Goal: Task Accomplishment & Management: Complete application form

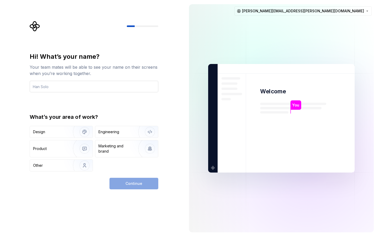
click at [74, 87] on input "text" at bounding box center [94, 87] width 128 height 12
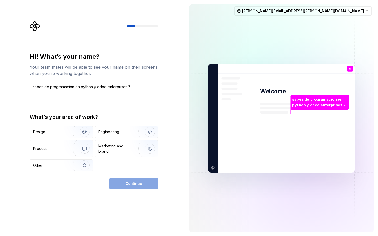
type input "sabes de programacion en python y odoo enterprises ?"
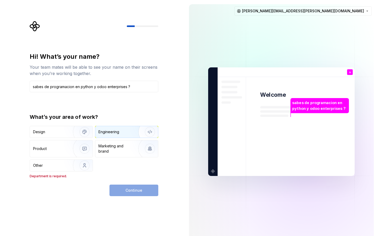
click at [111, 132] on div "Engineering" at bounding box center [108, 131] width 21 height 5
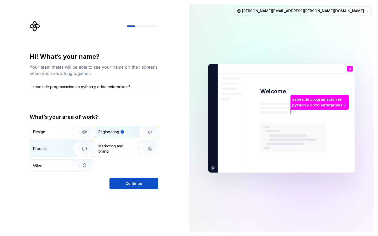
click at [60, 147] on div "Product" at bounding box center [50, 148] width 35 height 5
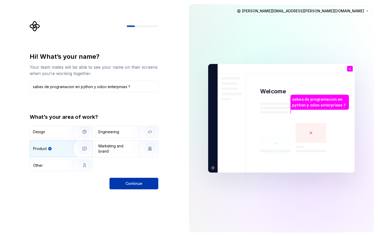
click at [139, 184] on span "Continue" at bounding box center [133, 183] width 17 height 5
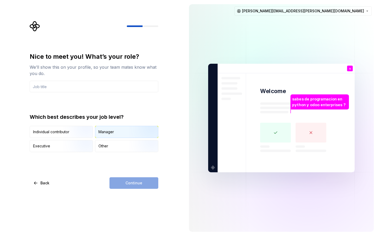
click at [110, 132] on div "Manager" at bounding box center [105, 131] width 15 height 5
click at [65, 140] on img "button" at bounding box center [80, 152] width 34 height 35
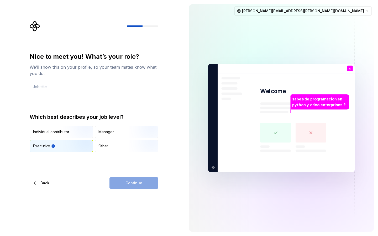
click at [69, 89] on input "text" at bounding box center [94, 87] width 128 height 12
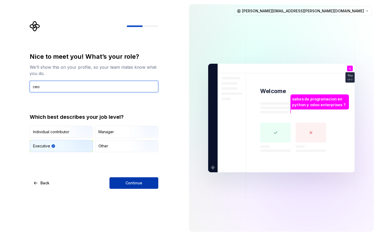
type input "ceo"
click at [130, 181] on span "Continue" at bounding box center [133, 182] width 17 height 5
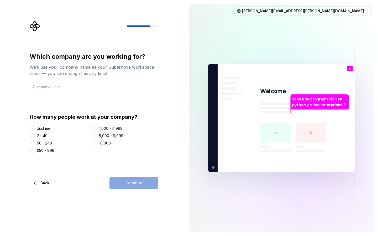
click at [36, 147] on div "Just me 2 - 49 50 - 249 250 - 999 1,000 - 4,999 5,000 - 9,999 10,000+" at bounding box center [94, 139] width 128 height 27
click at [33, 151] on button "250 - 999" at bounding box center [32, 150] width 4 height 4
click at [33, 143] on button "50 - 249" at bounding box center [32, 143] width 4 height 4
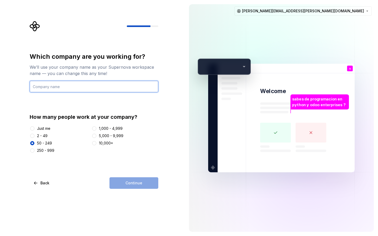
click at [73, 88] on input "text" at bounding box center [94, 87] width 128 height 12
type input "atrivia"
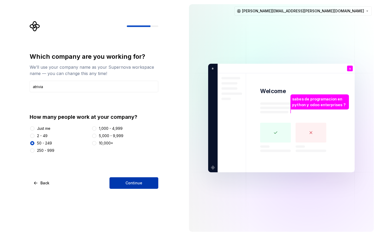
click at [132, 180] on button "Continue" at bounding box center [133, 183] width 49 height 12
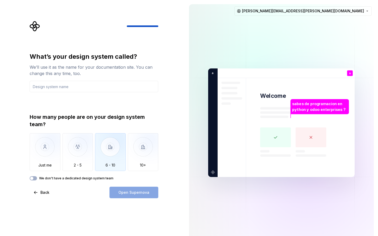
click at [111, 146] on img "button" at bounding box center [110, 150] width 31 height 35
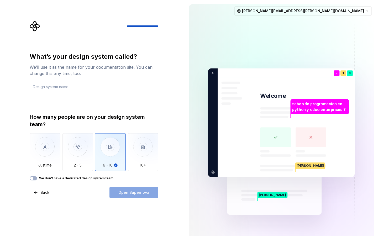
click at [67, 87] on input "text" at bounding box center [94, 87] width 128 height 12
type input "a"
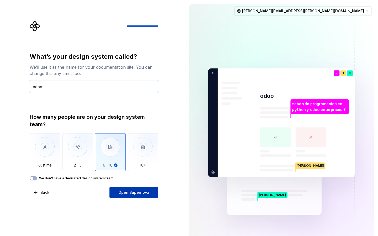
type input "odoo"
click at [116, 192] on button "Open Supernova" at bounding box center [133, 193] width 49 height 12
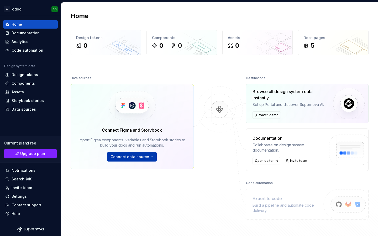
click at [123, 157] on span "Connect data source" at bounding box center [129, 156] width 39 height 5
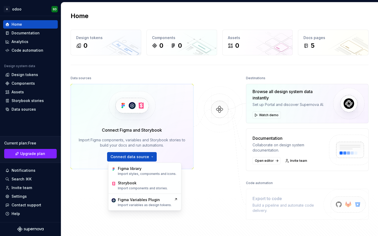
click at [201, 78] on div at bounding box center [219, 146] width 52 height 145
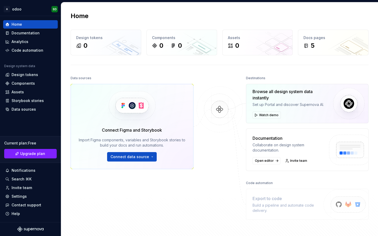
click at [218, 108] on img at bounding box center [219, 114] width 51 height 57
click at [202, 52] on div "Components 0 0" at bounding box center [182, 42] width 70 height 25
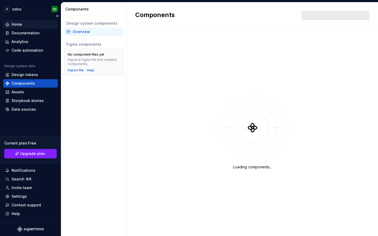
click at [23, 23] on div "Home" at bounding box center [30, 24] width 50 height 5
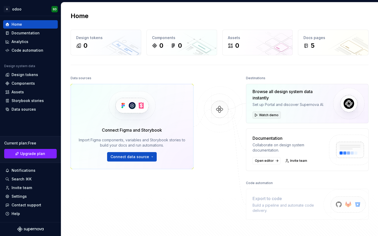
click at [274, 114] on span "Watch demo" at bounding box center [268, 115] width 19 height 4
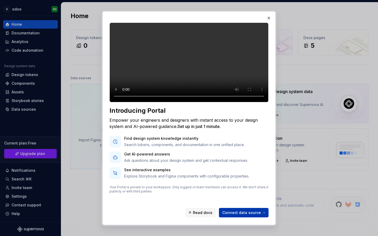
click at [251, 214] on span "Connect data source" at bounding box center [241, 212] width 39 height 5
click at [269, 18] on button "button" at bounding box center [268, 17] width 7 height 7
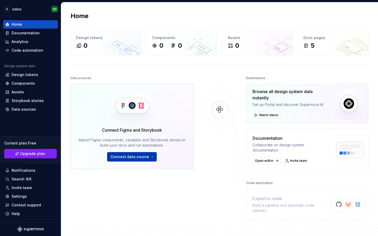
click at [146, 157] on span "Connect data source" at bounding box center [129, 156] width 39 height 5
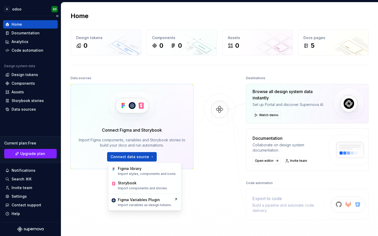
click at [42, 119] on div "Home Documentation Analytics Code automation Design system data Design tokens C…" at bounding box center [30, 119] width 61 height 206
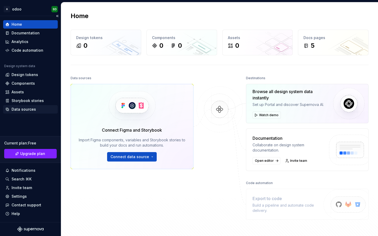
click at [29, 111] on div "Data sources" at bounding box center [24, 109] width 24 height 5
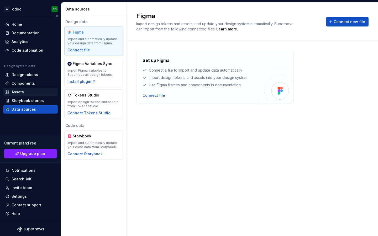
click at [19, 92] on div "Assets" at bounding box center [18, 91] width 12 height 5
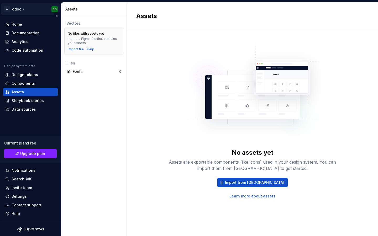
click at [55, 10] on html "A odoo SD Home Documentation Analytics Code automation Design system data Desig…" at bounding box center [189, 118] width 378 height 236
click at [29, 231] on html "A odoo SD Home Documentation Analytics Code automation Design system data Desig…" at bounding box center [189, 118] width 378 height 236
click at [30, 230] on icon "Supernova Logo" at bounding box center [30, 229] width 26 height 5
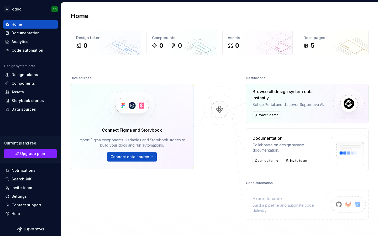
click at [219, 109] on img at bounding box center [219, 114] width 51 height 57
click at [234, 41] on div "Assets 0" at bounding box center [257, 42] width 70 height 25
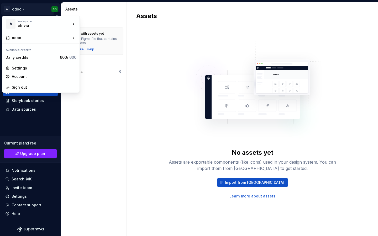
click at [53, 10] on html "A odoo SD Home Documentation Analytics Code automation Design system data Desig…" at bounding box center [189, 118] width 378 height 236
click at [34, 11] on html "A odoo SD Home Documentation Analytics Code automation Design system data Desig…" at bounding box center [189, 118] width 378 height 236
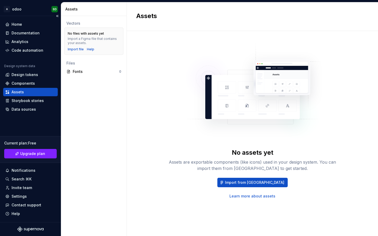
click at [31, 228] on icon "Supernova Logo" at bounding box center [30, 229] width 26 height 5
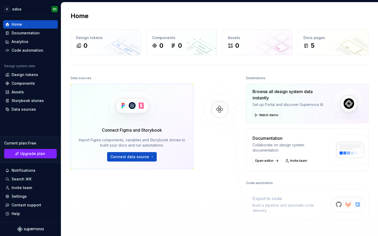
click at [210, 130] on img at bounding box center [219, 114] width 51 height 57
click at [304, 144] on div "Collaborate on design system documentation." at bounding box center [288, 147] width 72 height 10
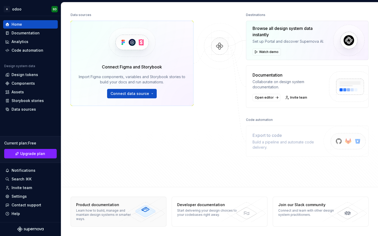
click at [147, 215] on icon at bounding box center [146, 211] width 20 height 11
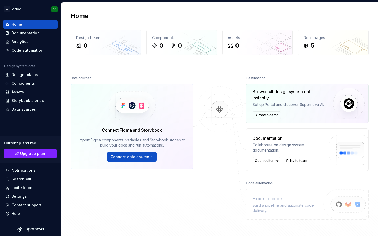
click at [312, 145] on div "Collaborate on design system documentation." at bounding box center [288, 147] width 72 height 10
click at [31, 142] on div "Current plan : Free" at bounding box center [30, 143] width 52 height 5
click at [38, 50] on div "Code automation" at bounding box center [28, 50] width 32 height 5
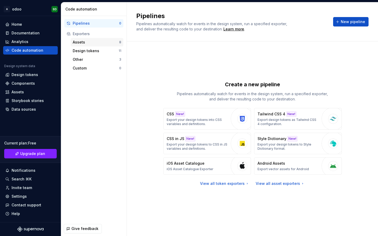
click at [108, 40] on div "Assets" at bounding box center [96, 42] width 46 height 5
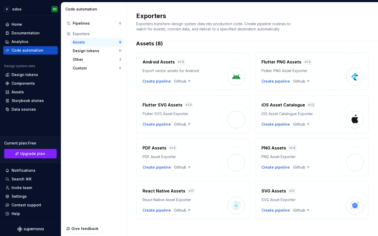
scroll to position [14, 0]
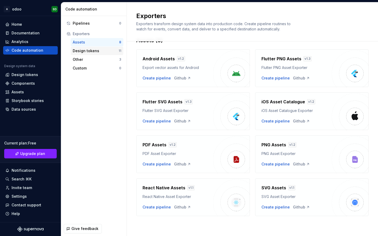
click at [93, 52] on div "Design tokens" at bounding box center [96, 50] width 46 height 5
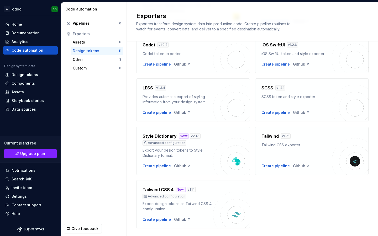
scroll to position [147, 0]
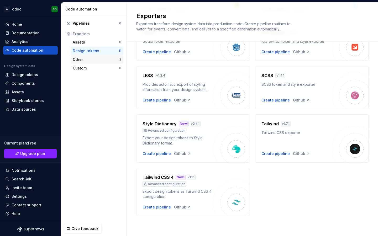
click at [108, 61] on div "Other" at bounding box center [96, 59] width 46 height 5
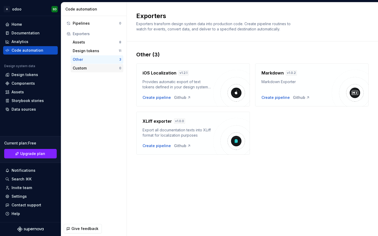
click at [107, 69] on div "Custom" at bounding box center [96, 68] width 46 height 5
